Goal: Task Accomplishment & Management: Manage account settings

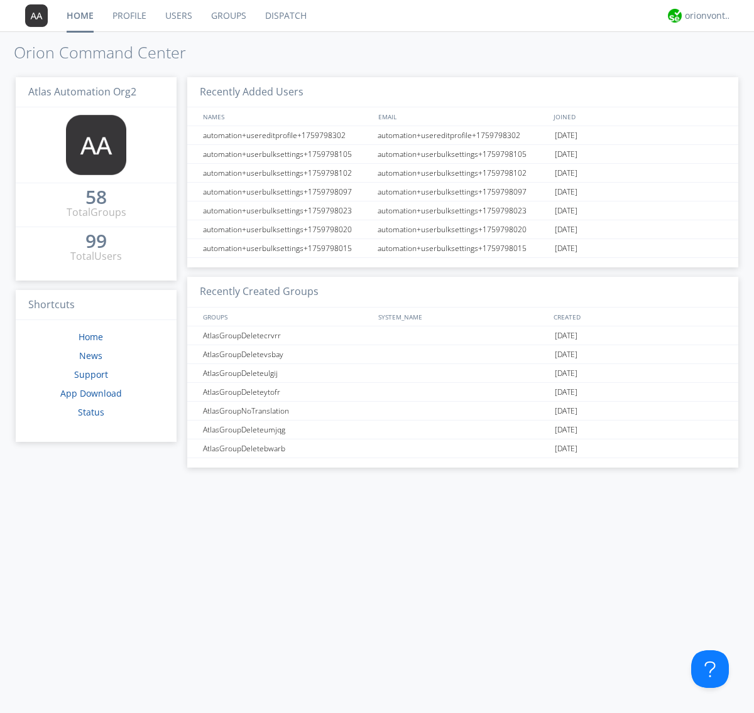
click at [227, 16] on link "Groups" at bounding box center [229, 15] width 54 height 31
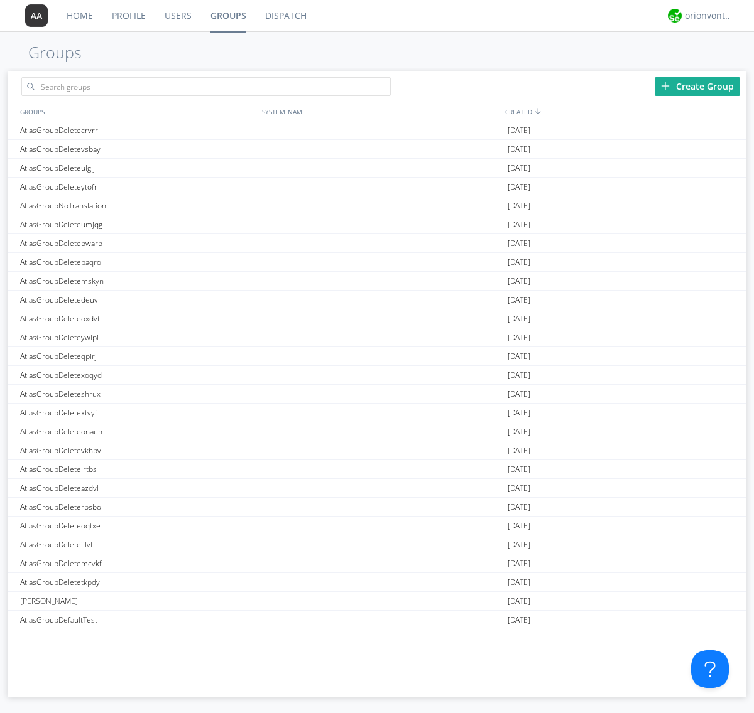
click at [697, 86] on div "Create Group" at bounding box center [696, 86] width 85 height 19
click at [227, 16] on link "Groups" at bounding box center [228, 15] width 55 height 31
type input "AtlasGroupDeletepnowh"
click at [138, 130] on div "AtlasGroupDeletepnowh" at bounding box center [138, 130] width 242 height 18
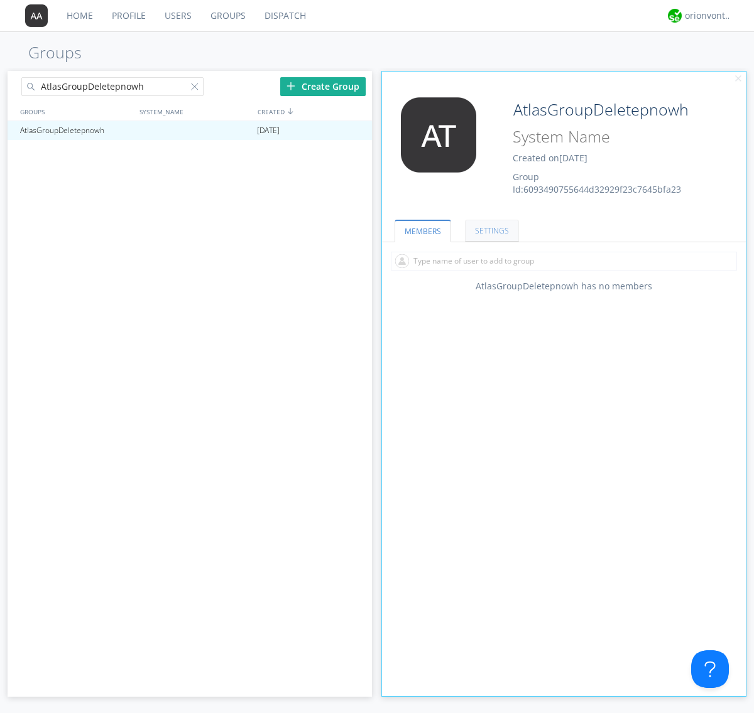
click at [490, 230] on link "SETTINGS" at bounding box center [492, 231] width 54 height 22
click at [0, 0] on span at bounding box center [0, 0] width 0 height 0
click at [0, 0] on input "checkbox" at bounding box center [0, 0] width 0 height 0
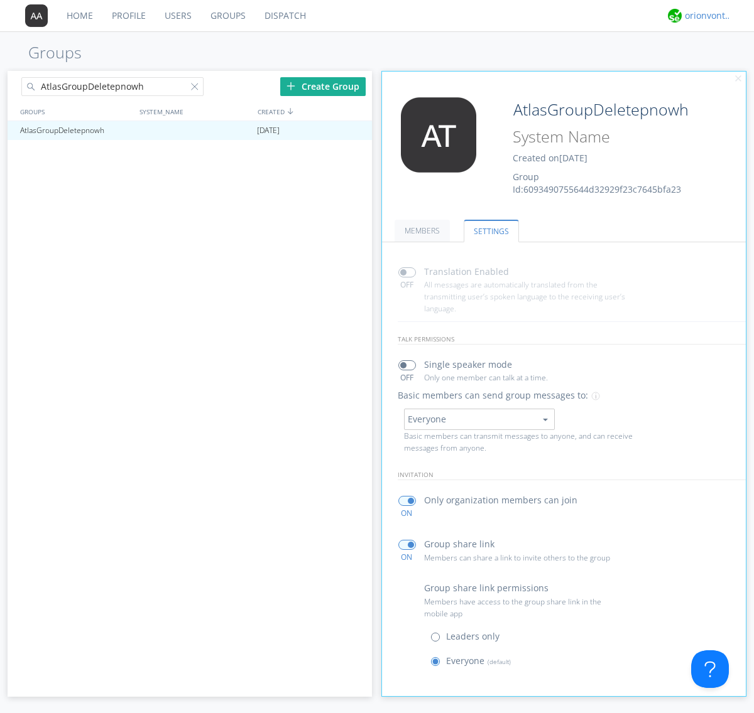
click at [705, 16] on div "orionvontas+atlas+automation+org2" at bounding box center [708, 15] width 47 height 13
